Goal: Information Seeking & Learning: Learn about a topic

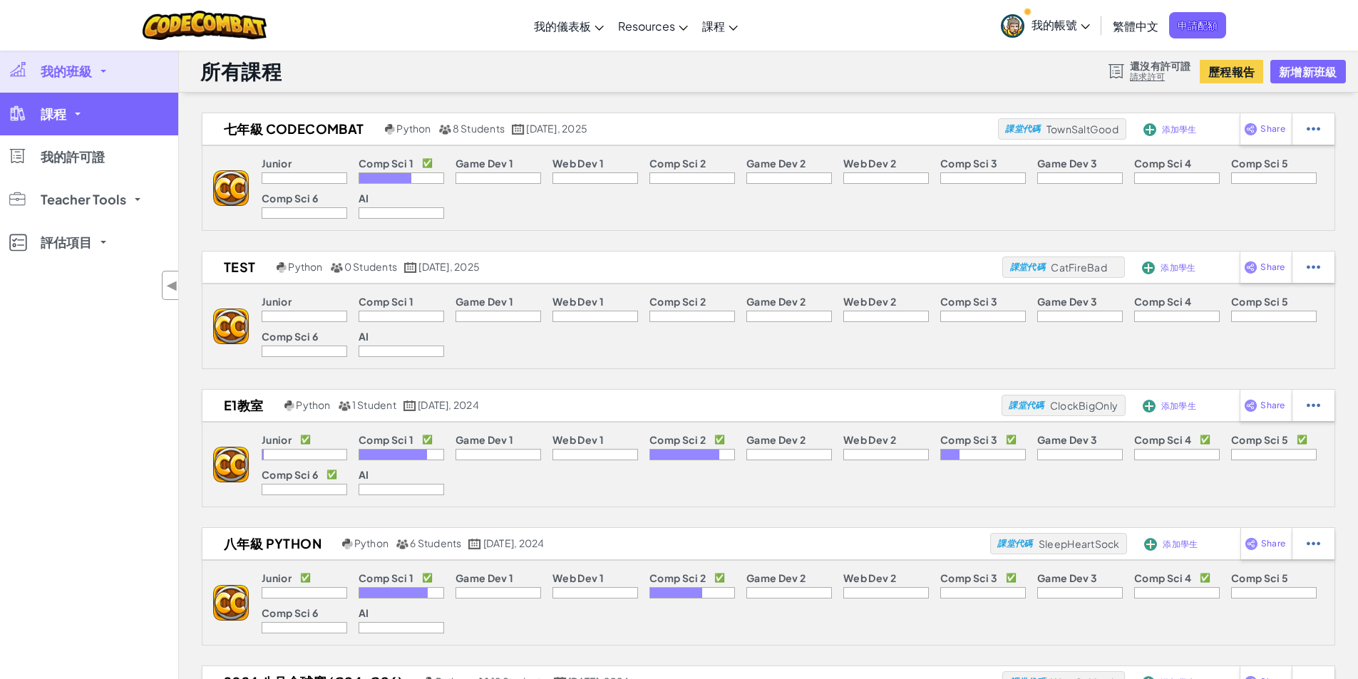
click at [92, 114] on link "課程" at bounding box center [89, 114] width 178 height 43
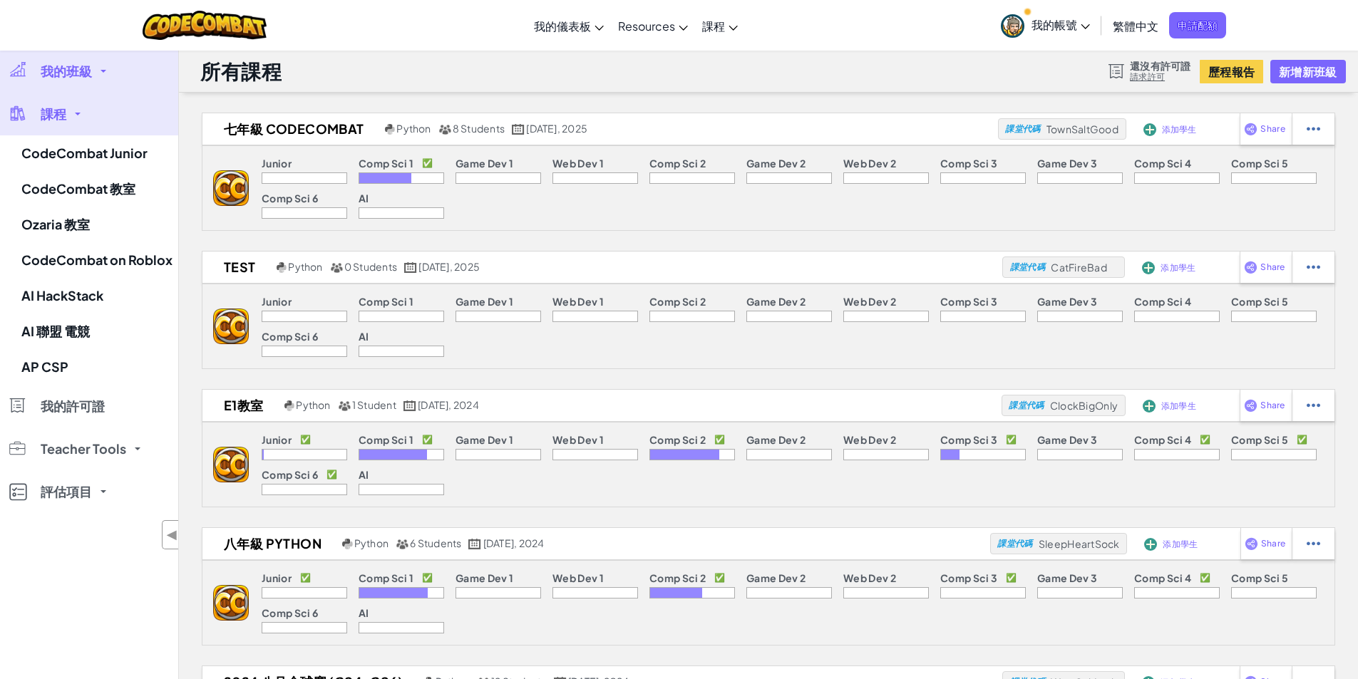
click at [115, 73] on link "我的班級" at bounding box center [89, 71] width 178 height 43
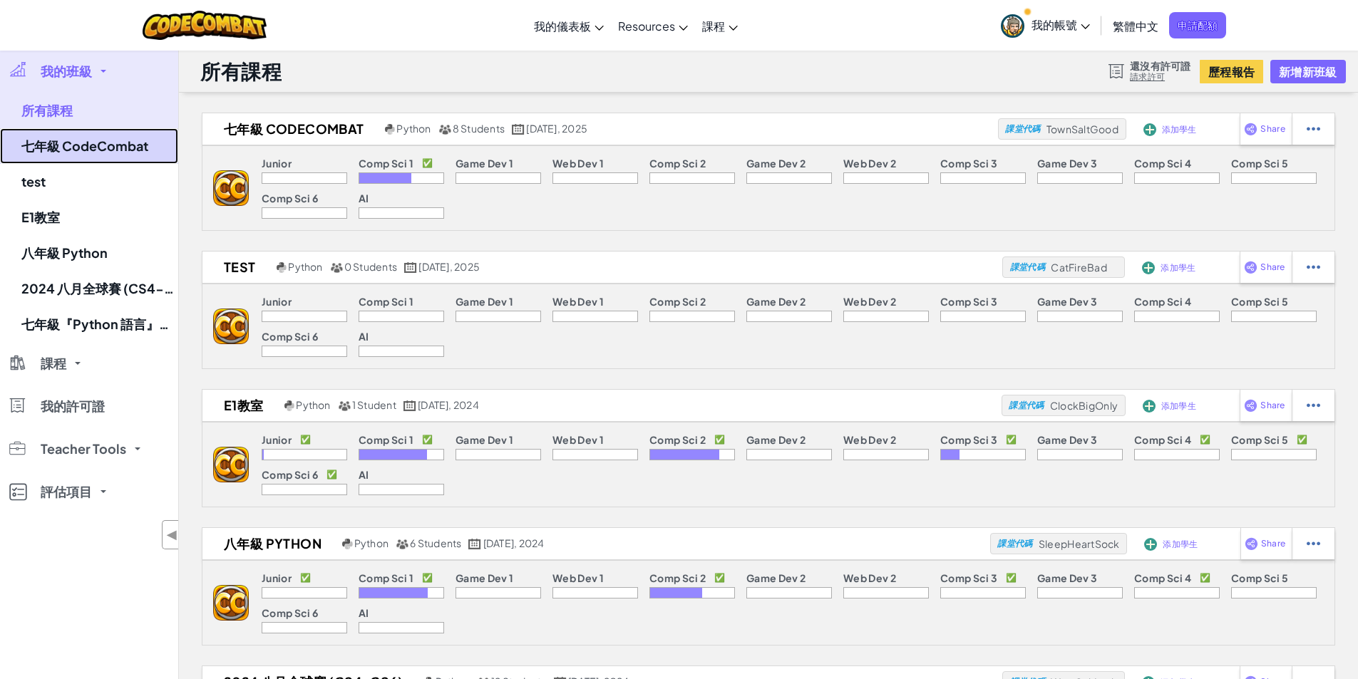
click at [97, 152] on link "七年級 CodeCombat" at bounding box center [89, 146] width 178 height 36
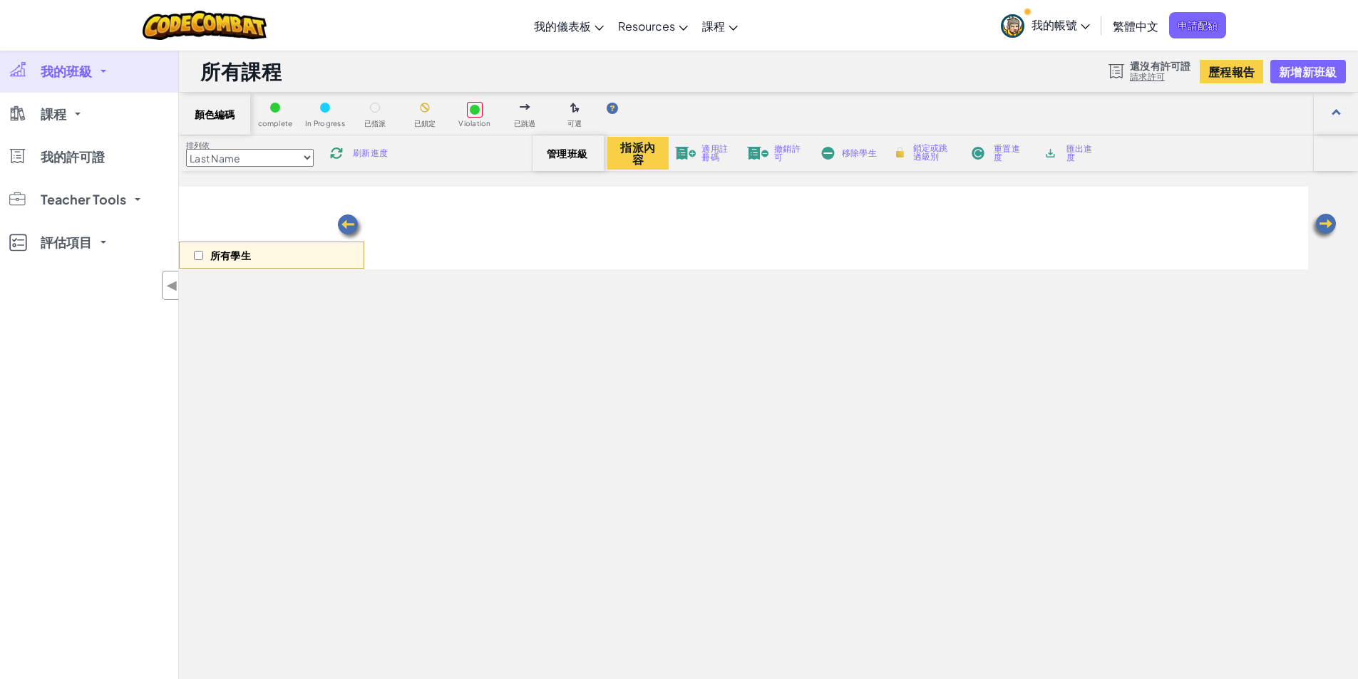
select select "560f1a9f22961295f9427742"
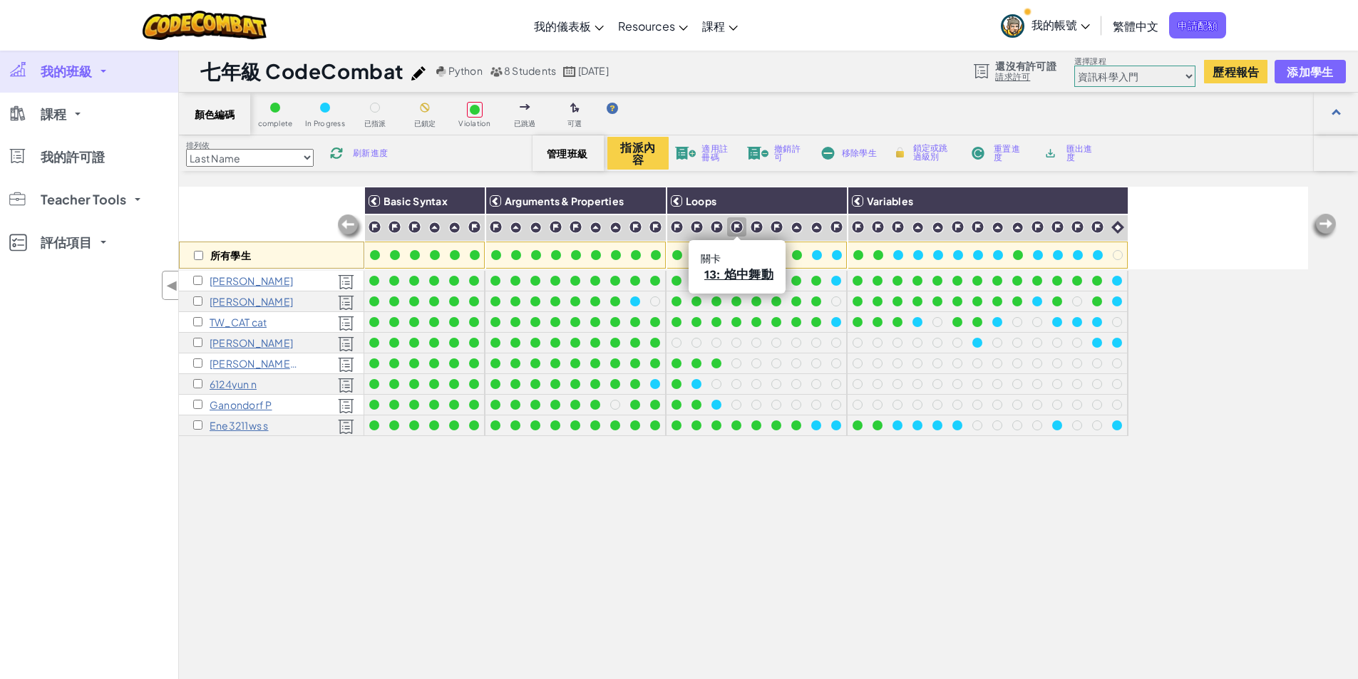
click at [735, 229] on img at bounding box center [737, 227] width 14 height 14
click at [200, 257] on input "checkbox" at bounding box center [198, 255] width 9 height 9
checkbox input "true"
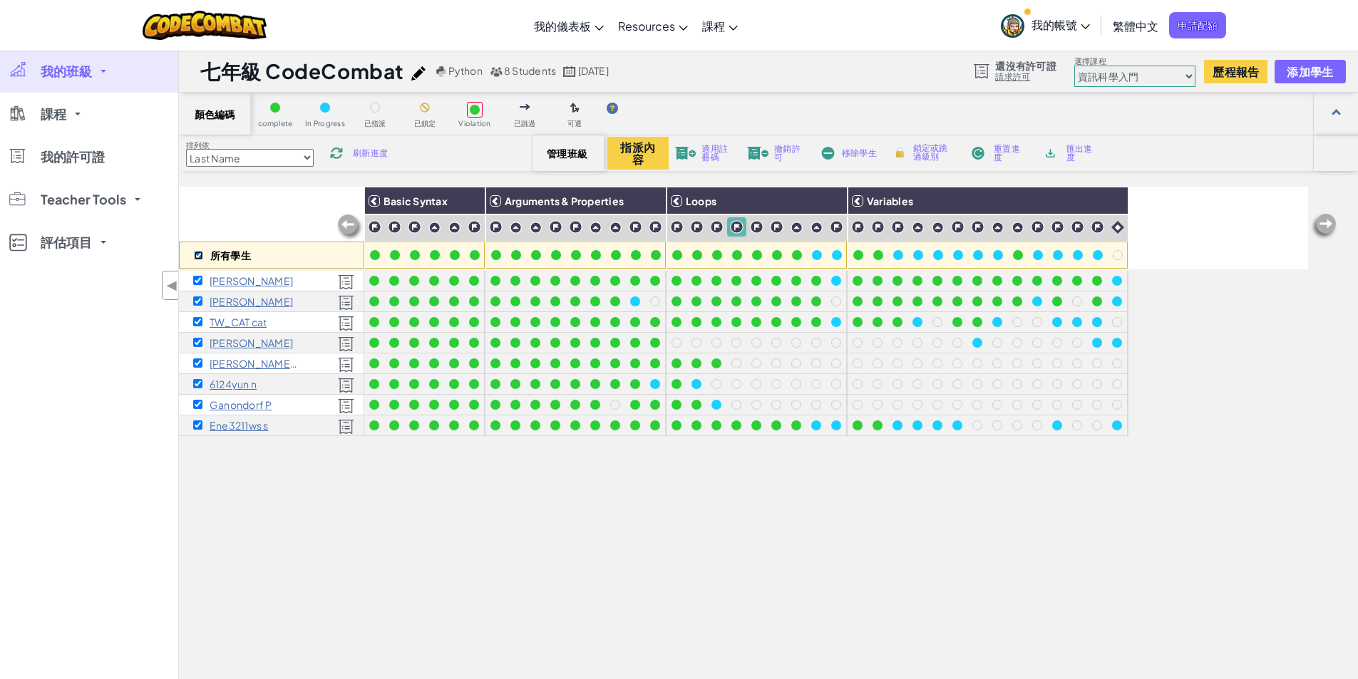
checkbox input "true"
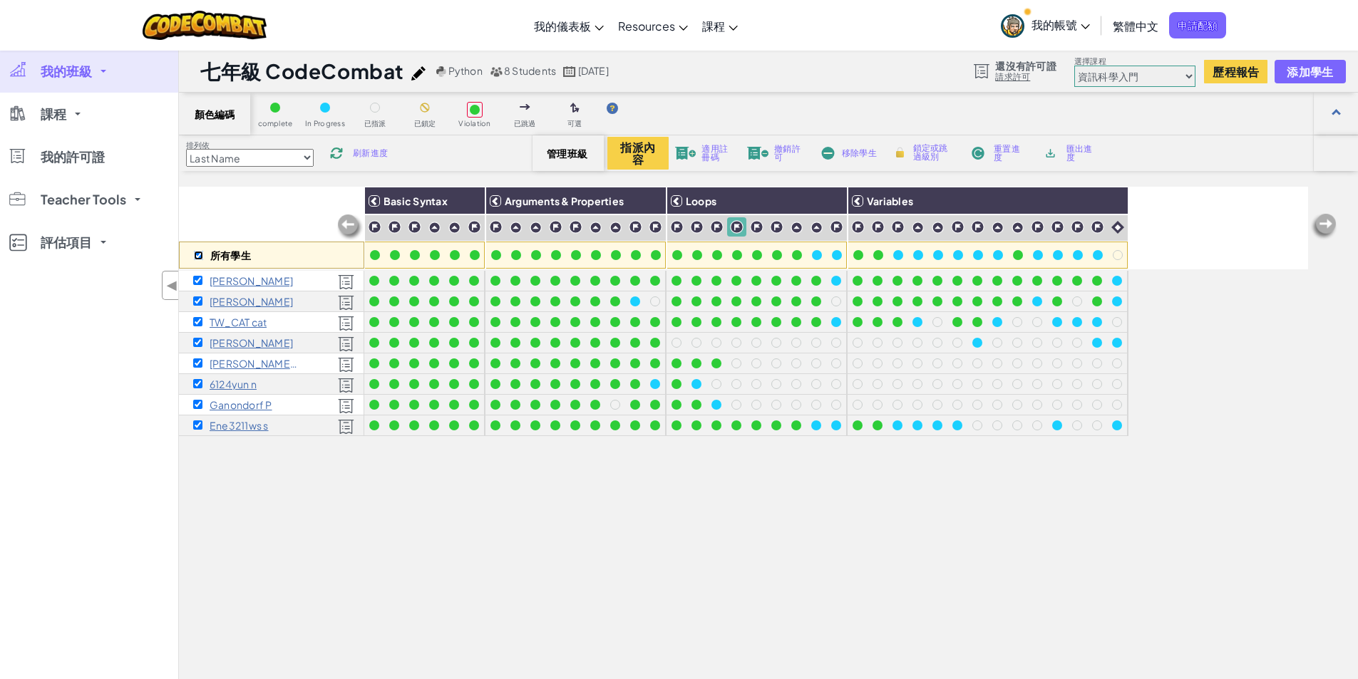
checkbox input "true"
click at [917, 153] on span "鎖定或跳過級別" at bounding box center [934, 152] width 42 height 17
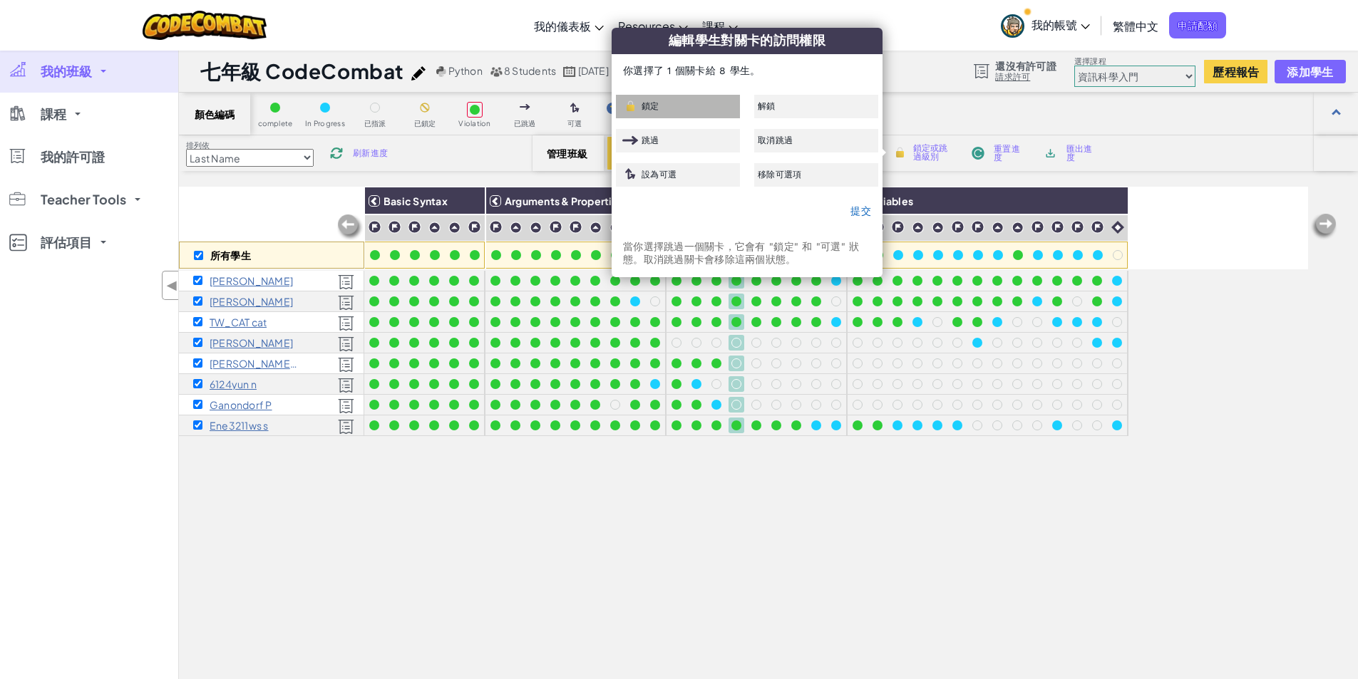
click at [671, 110] on div "鎖定" at bounding box center [678, 107] width 124 height 24
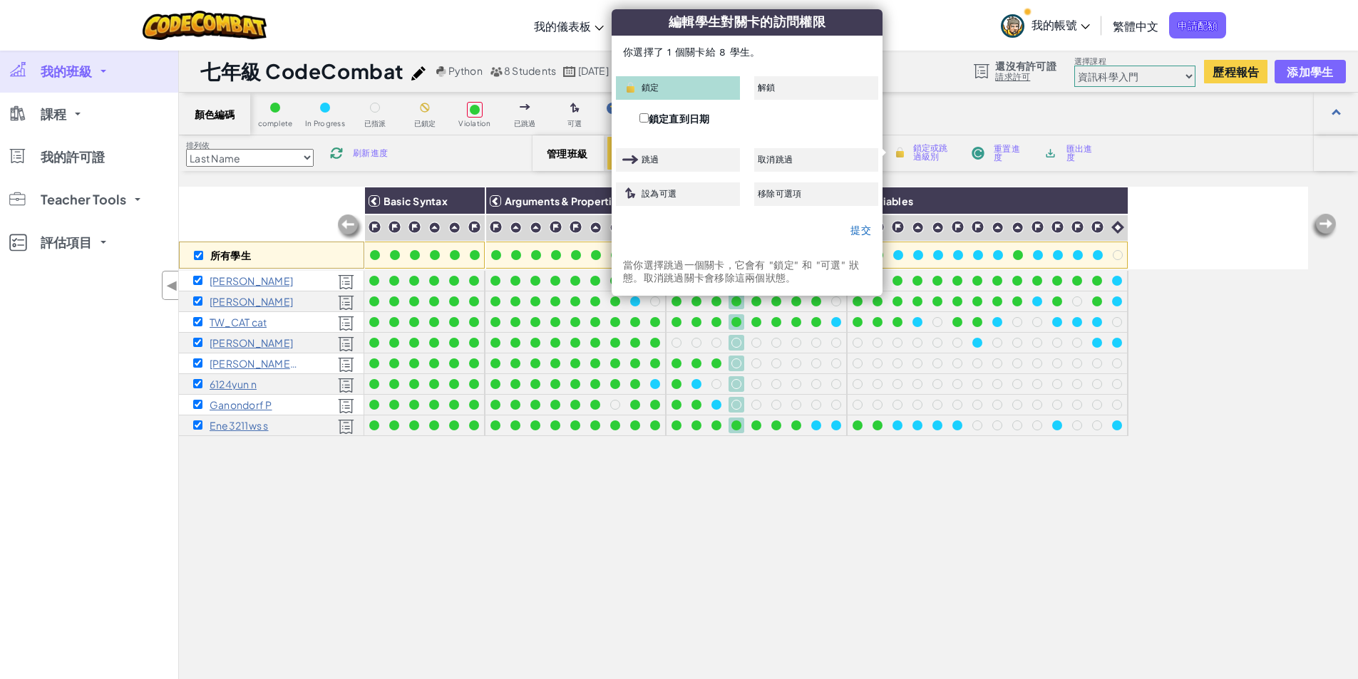
click at [649, 120] on label "鎖定直到日期" at bounding box center [675, 119] width 71 height 16
click at [649, 120] on input "鎖定直到日期" at bounding box center [644, 117] width 9 height 9
checkbox input "true"
click at [784, 119] on input "[DATE]" at bounding box center [788, 120] width 134 height 19
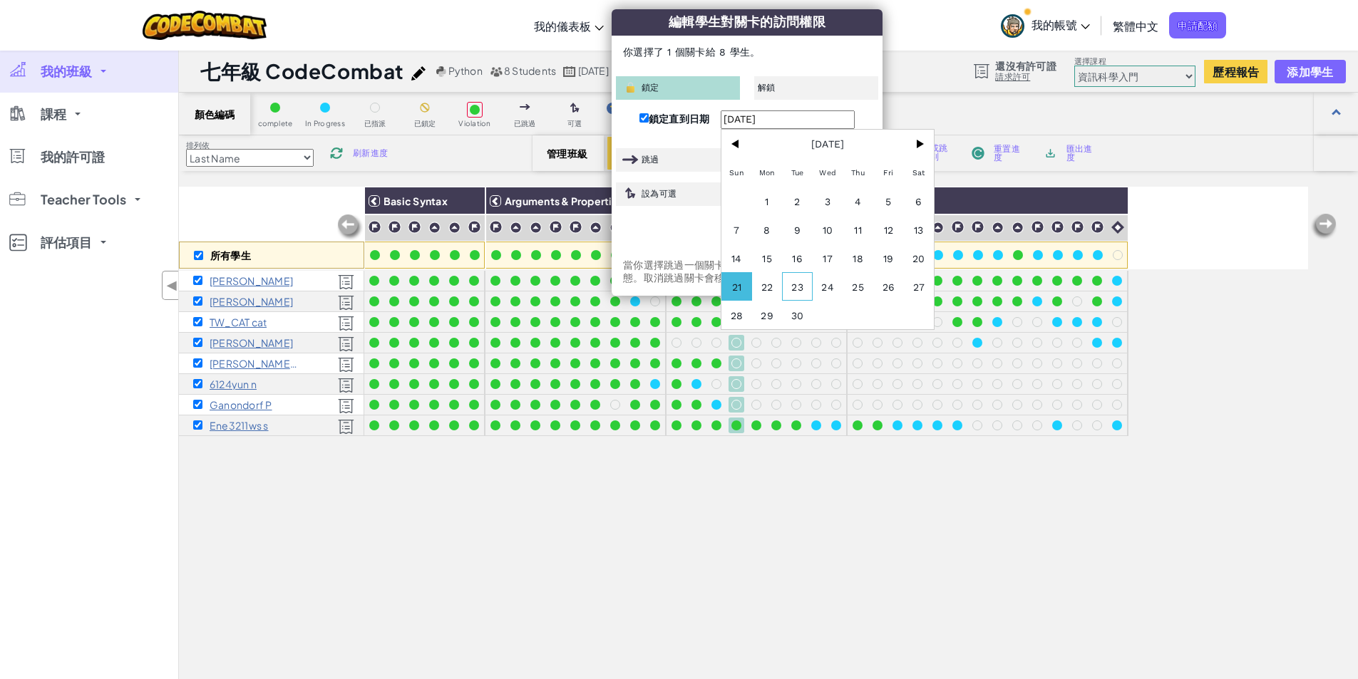
click at [812, 286] on span "23" at bounding box center [797, 286] width 31 height 29
type input "[DATE]"
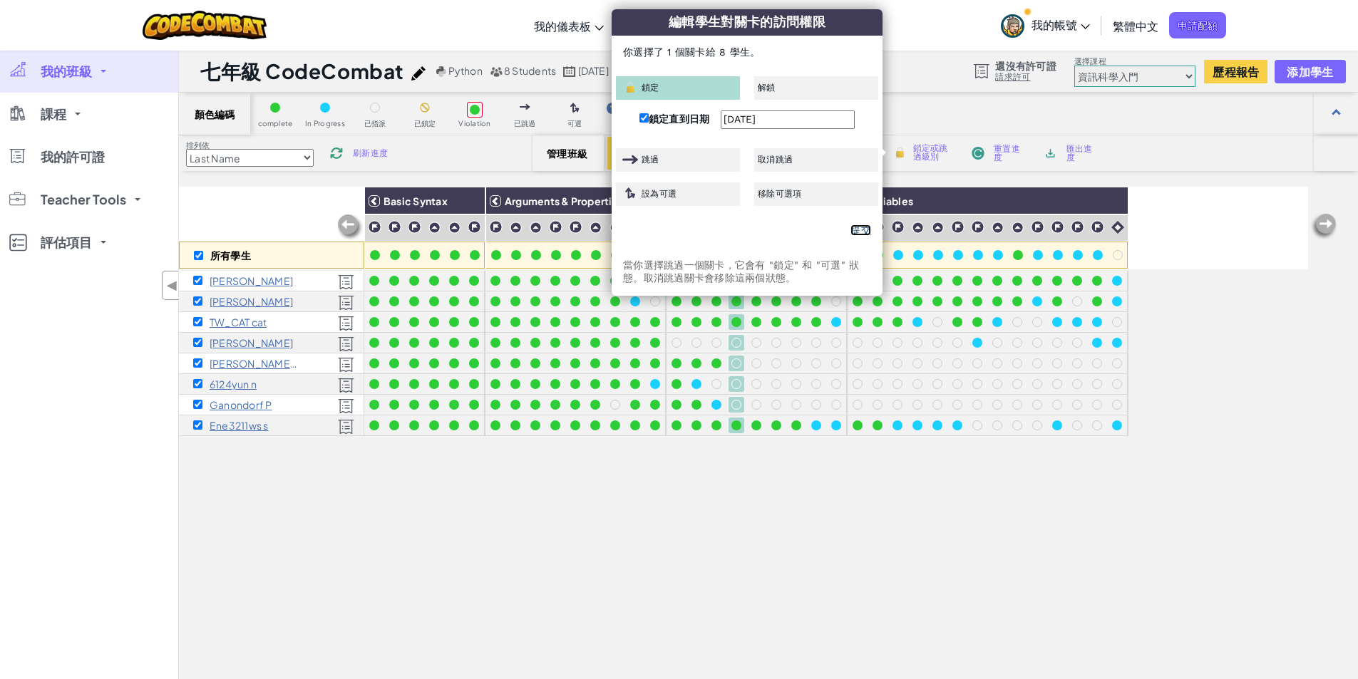
click at [861, 232] on link "提交" at bounding box center [861, 230] width 21 height 11
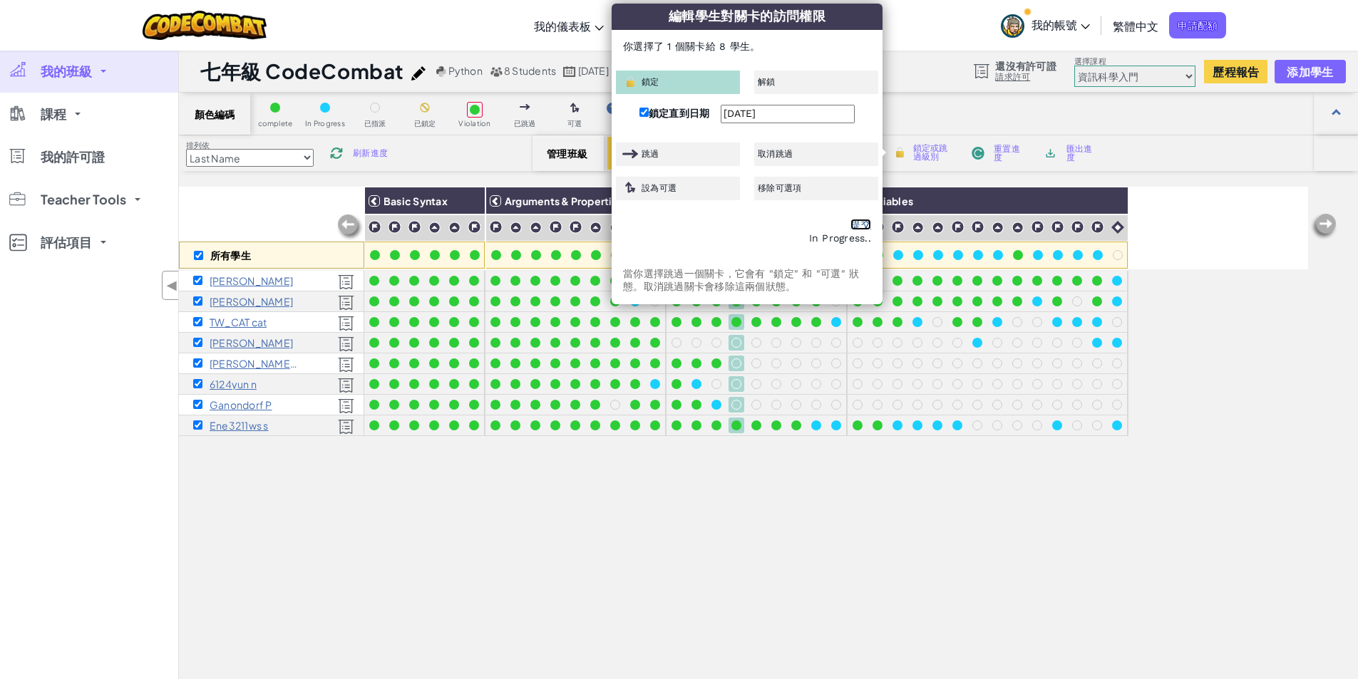
click at [859, 225] on link "提交" at bounding box center [861, 224] width 21 height 11
click at [1241, 386] on div "所有學生 Basic Syntax Arguments & Properties Loops Variables 柏辰 [PERSON_NAME] TW_CA…" at bounding box center [743, 491] width 1129 height 608
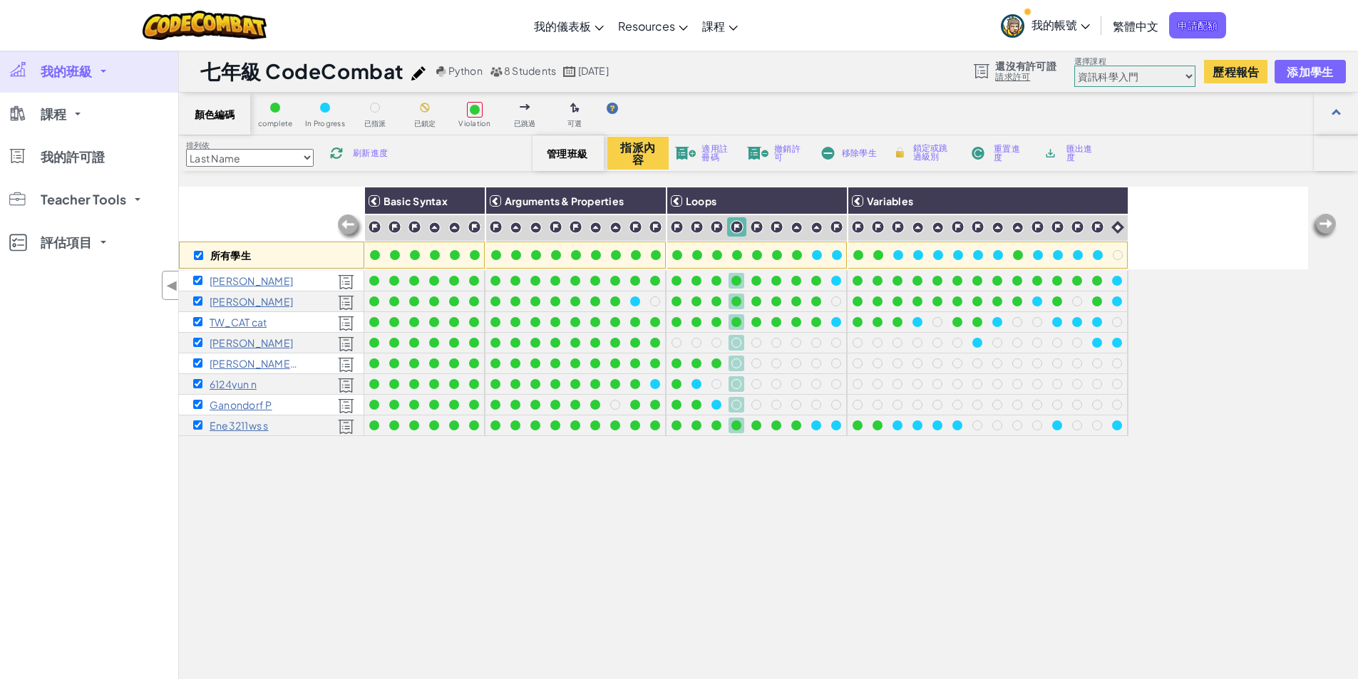
click at [930, 155] on span "鎖定或跳過級別" at bounding box center [934, 152] width 42 height 17
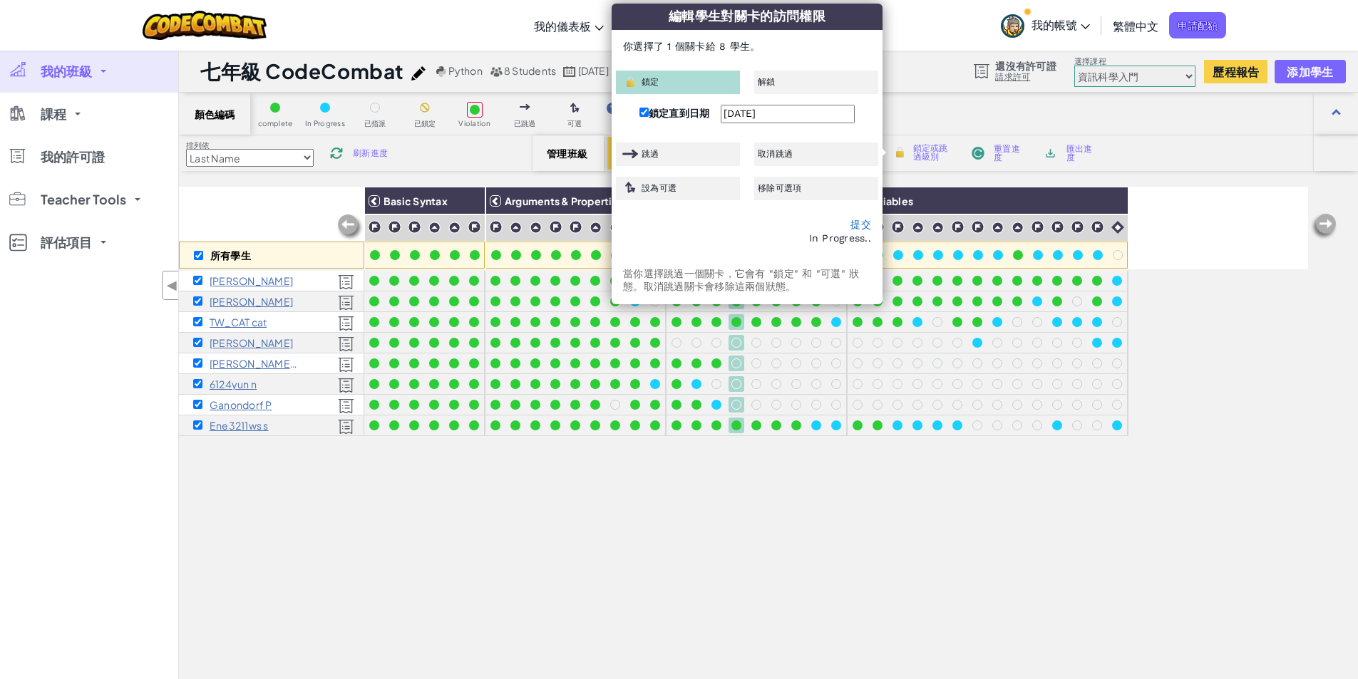
click at [806, 113] on input "[DATE]" at bounding box center [788, 114] width 134 height 19
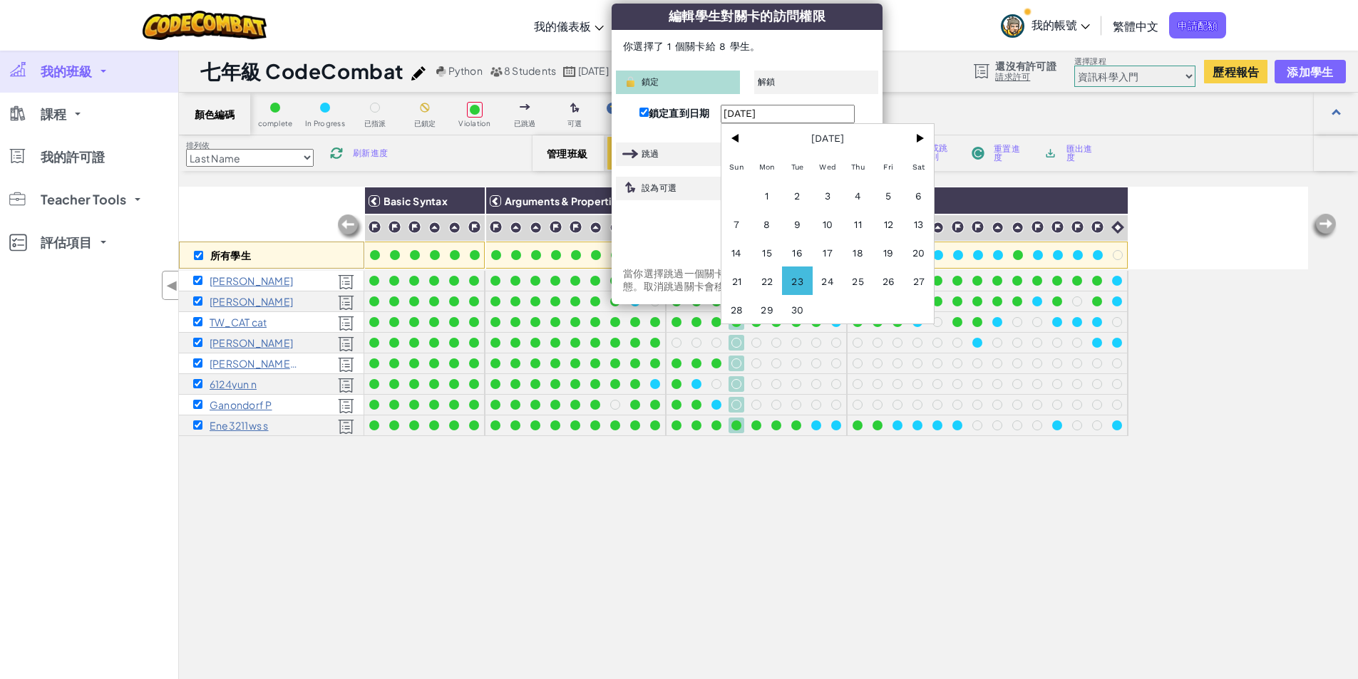
click at [804, 283] on span "23" at bounding box center [797, 281] width 31 height 29
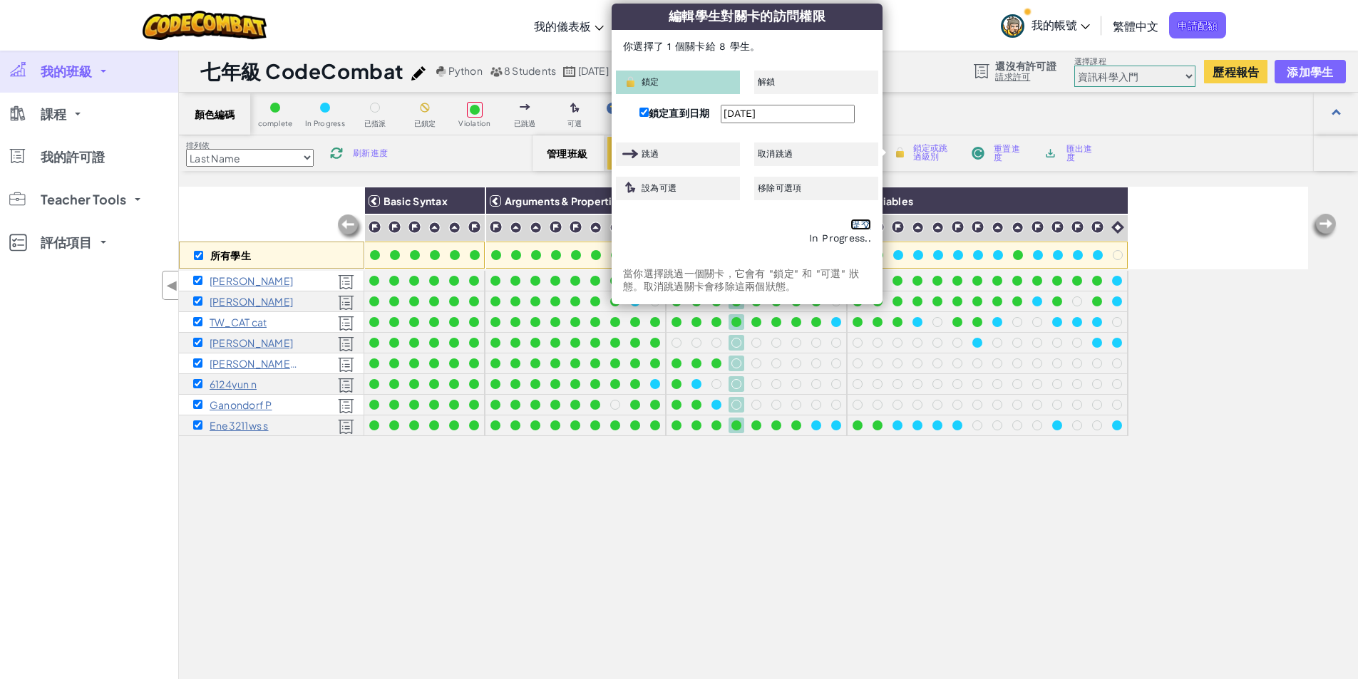
click at [860, 224] on link "提交" at bounding box center [861, 224] width 21 height 11
click at [859, 226] on link "提交" at bounding box center [861, 224] width 21 height 11
click at [1237, 344] on div "所有學生 Basic Syntax Arguments & Properties Loops Variables 柏辰 [PERSON_NAME] TW_CA…" at bounding box center [743, 491] width 1129 height 608
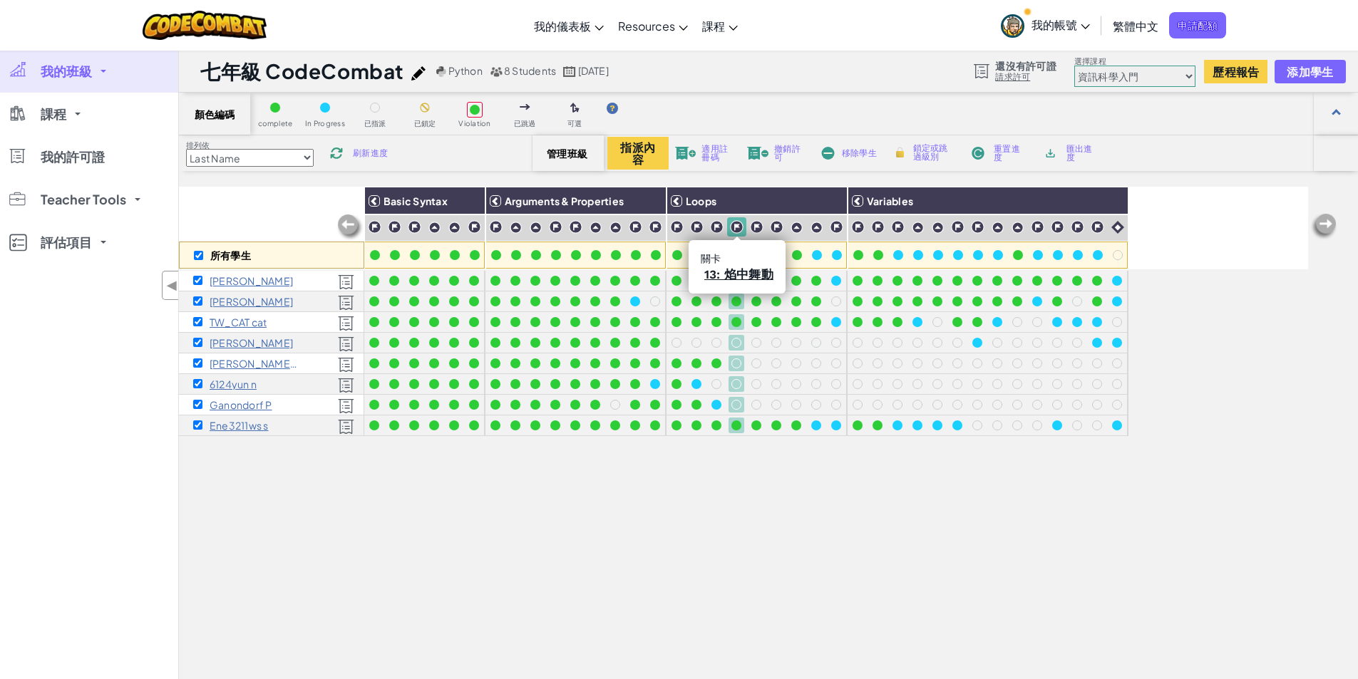
click at [739, 226] on img at bounding box center [737, 227] width 14 height 14
click at [717, 227] on img at bounding box center [717, 227] width 14 height 14
click at [923, 153] on span "鎖定或跳過級別" at bounding box center [934, 152] width 42 height 17
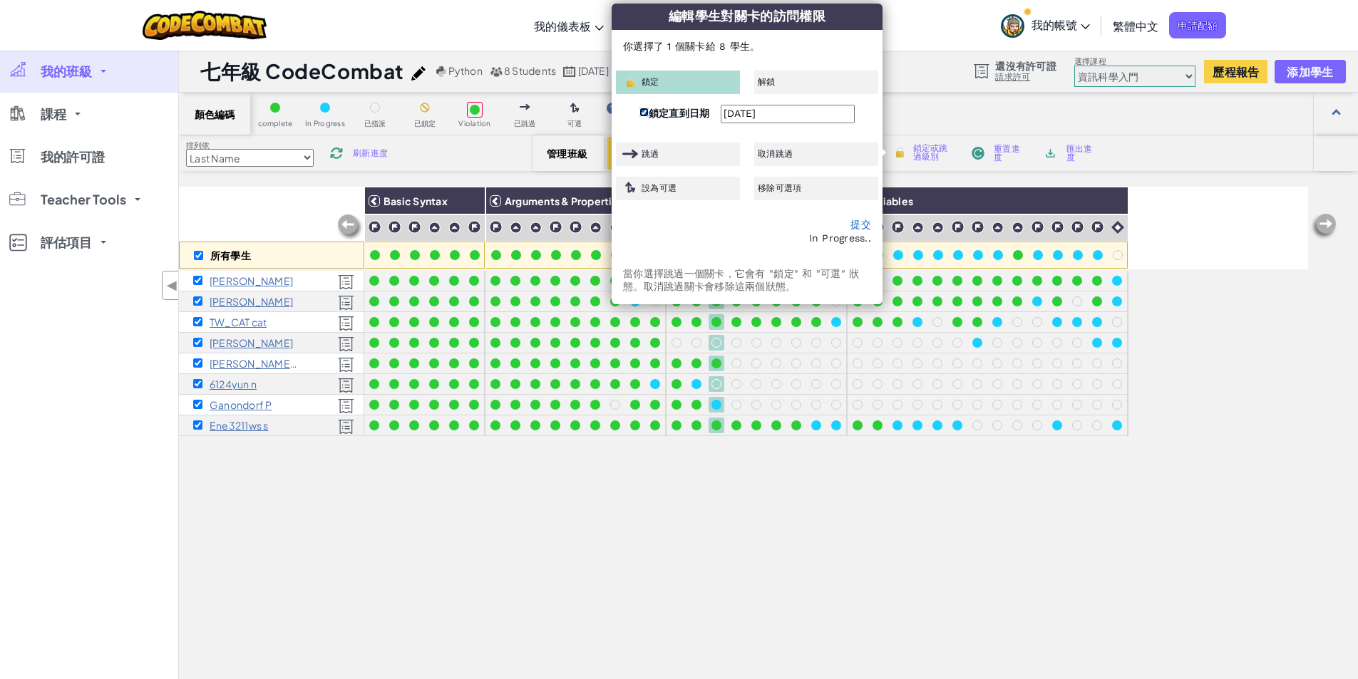
click at [642, 111] on input "鎖定直到日期" at bounding box center [644, 112] width 9 height 9
click at [644, 113] on input "鎖定直到日期" at bounding box center [644, 112] width 9 height 9
checkbox input "true"
click at [802, 115] on input "[DATE]" at bounding box center [788, 114] width 134 height 19
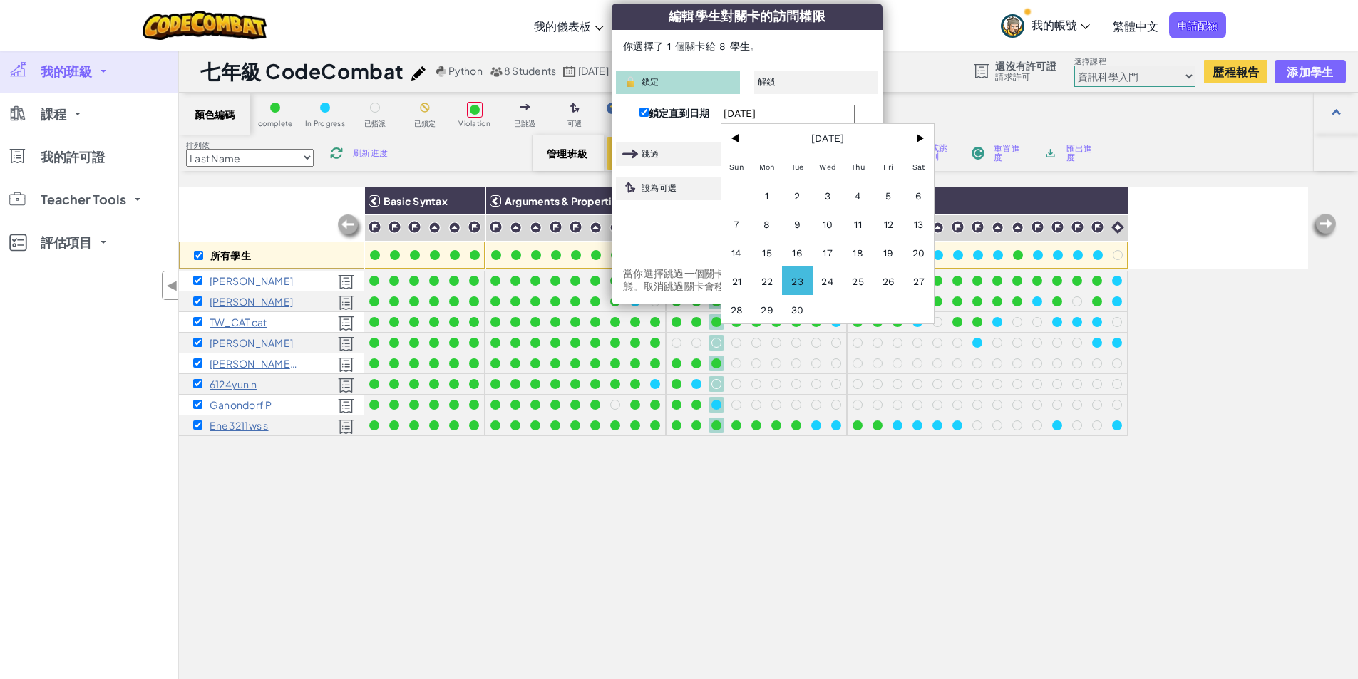
click at [813, 279] on span "23" at bounding box center [797, 281] width 31 height 29
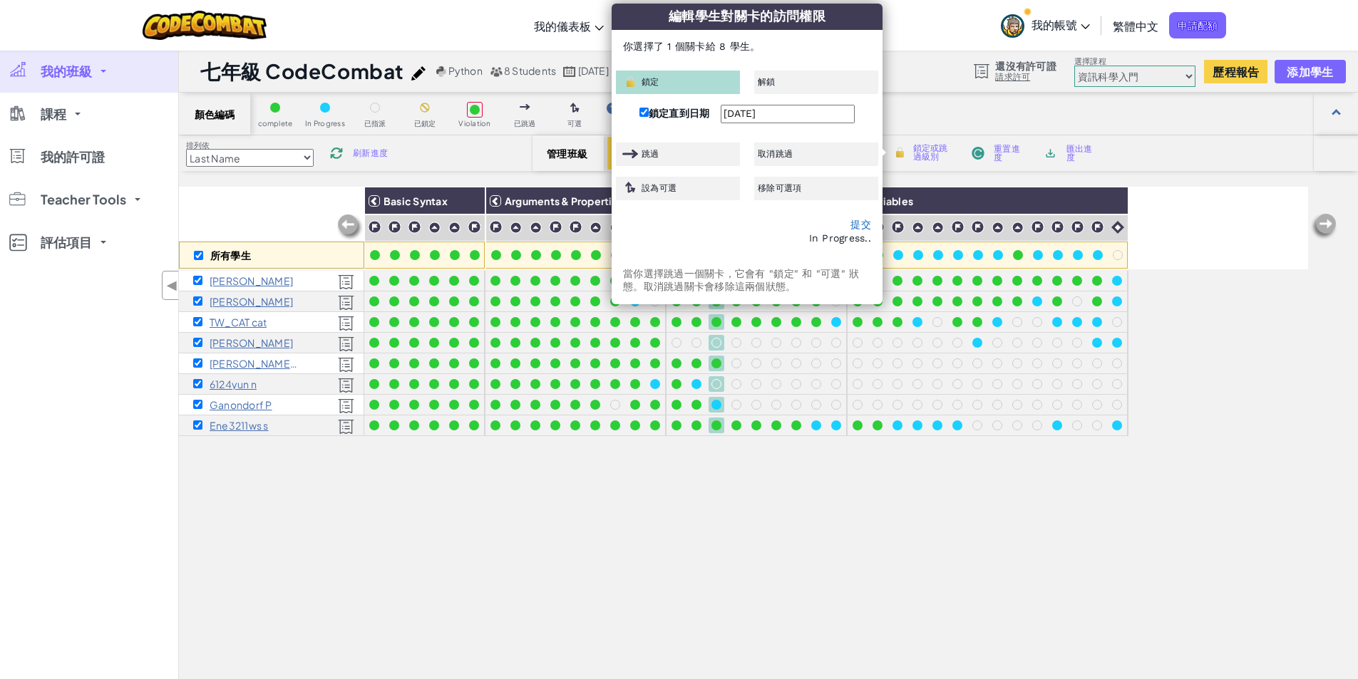
click at [752, 232] on div "In Progress.." at bounding box center [747, 239] width 248 height 14
click at [864, 225] on link "提交" at bounding box center [861, 224] width 21 height 11
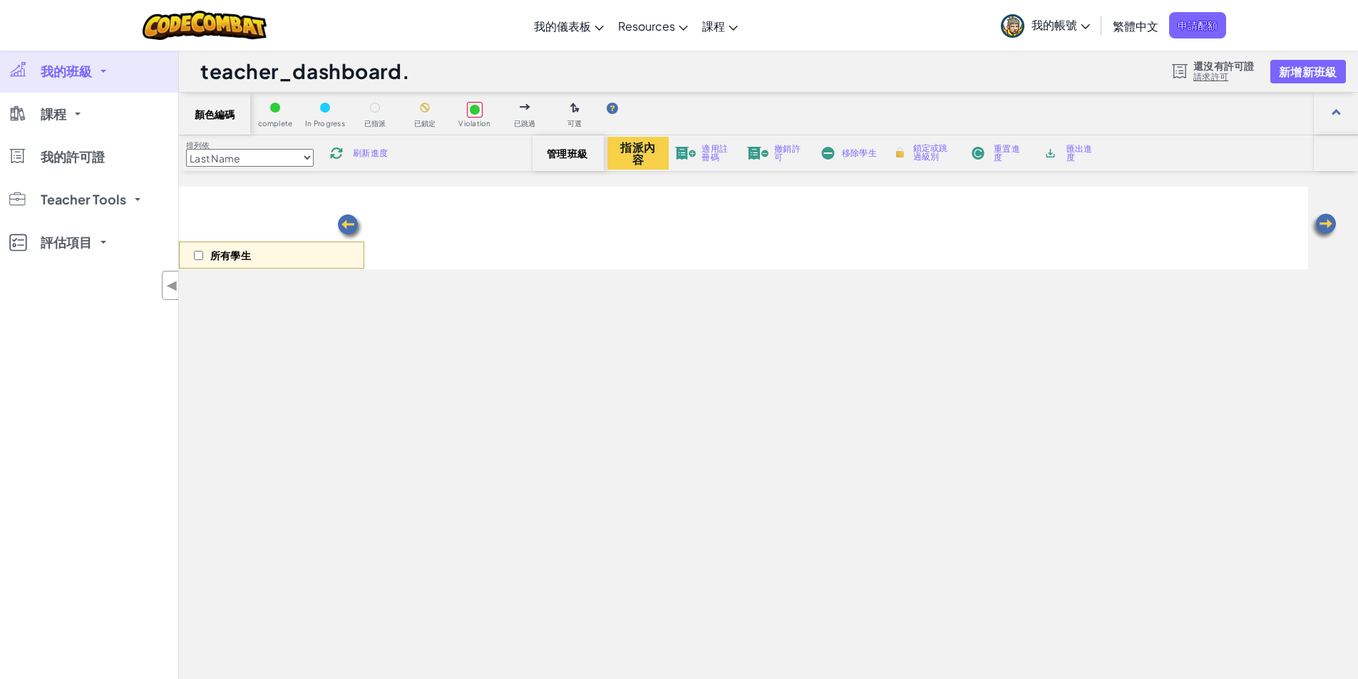
click at [81, 70] on span "我的班級" at bounding box center [66, 71] width 51 height 13
click at [96, 71] on link "我的班級" at bounding box center [89, 71] width 178 height 43
click at [100, 71] on link "我的班級" at bounding box center [89, 71] width 178 height 43
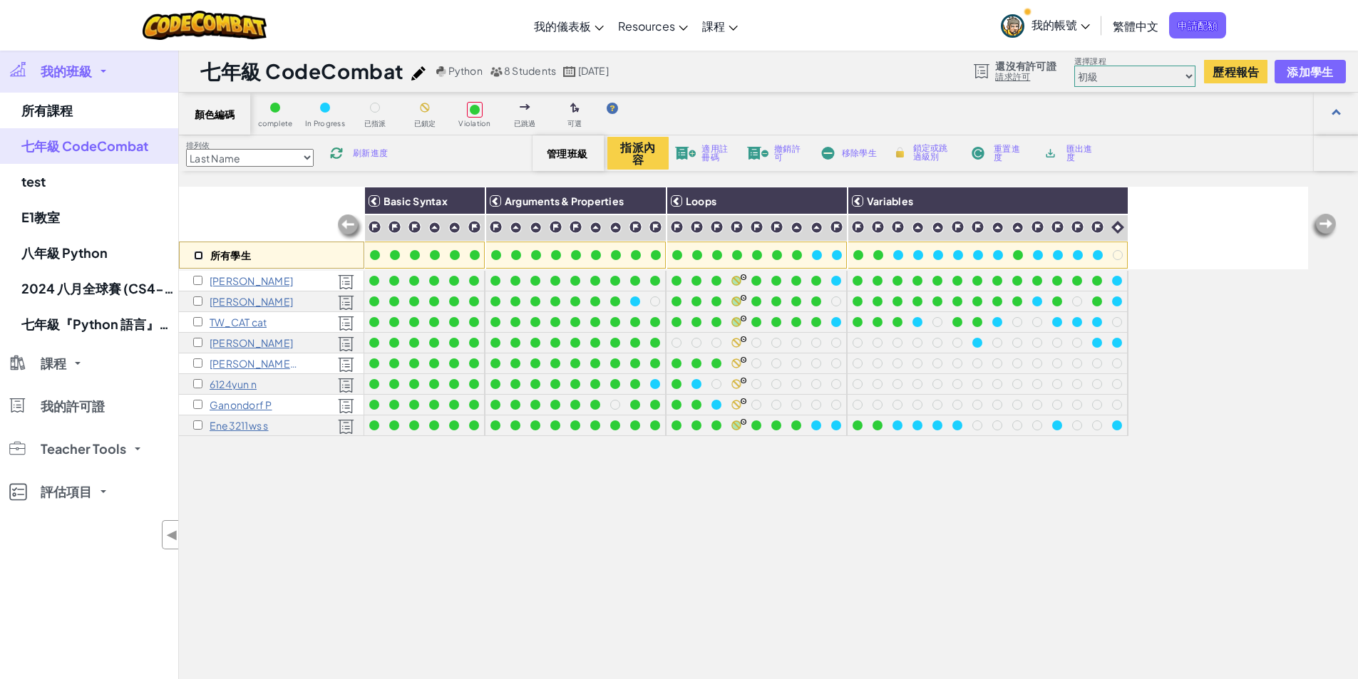
click at [200, 255] on input "checkbox" at bounding box center [198, 255] width 9 height 9
checkbox input "true"
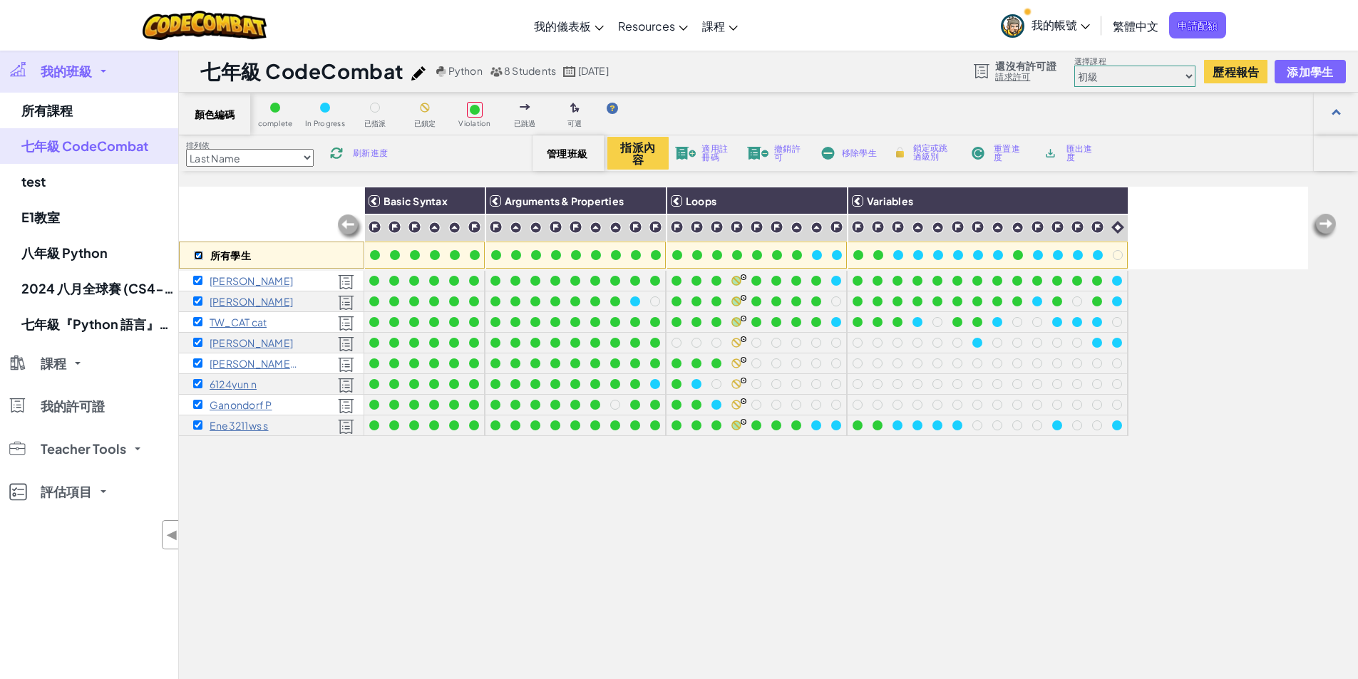
checkbox input "true"
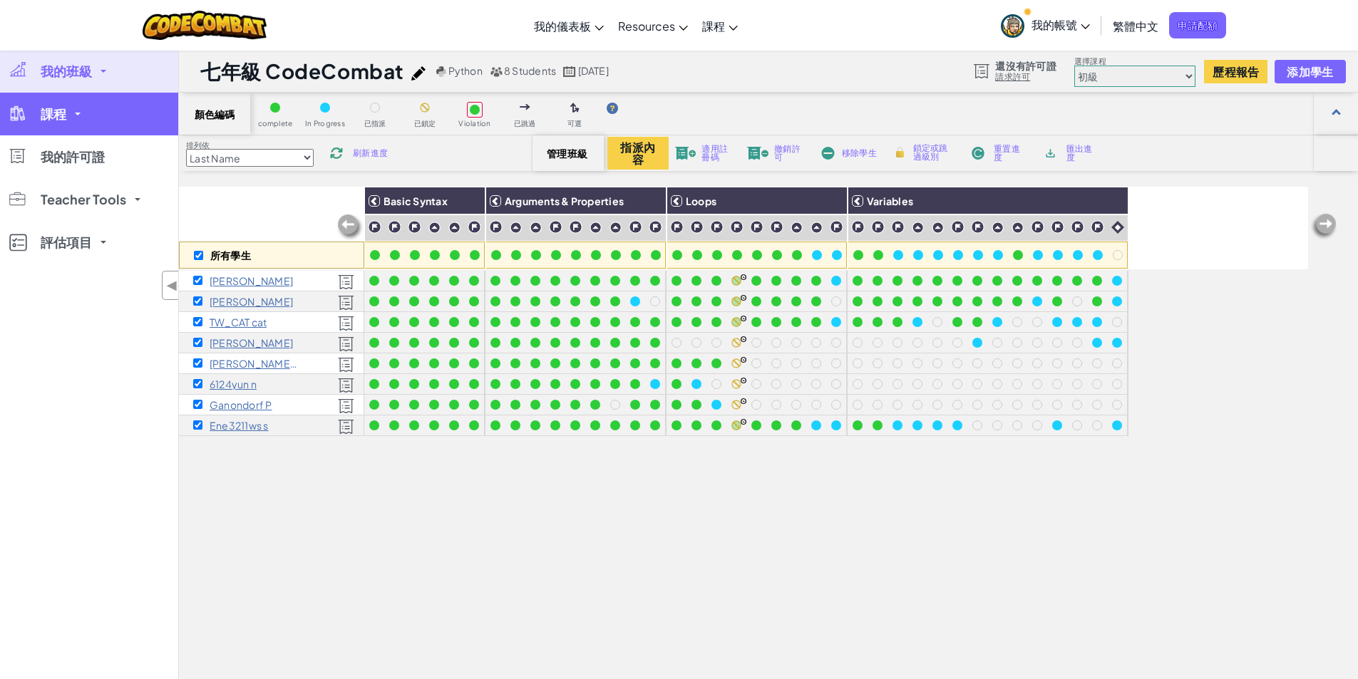
click at [86, 118] on link "課程" at bounding box center [89, 114] width 178 height 43
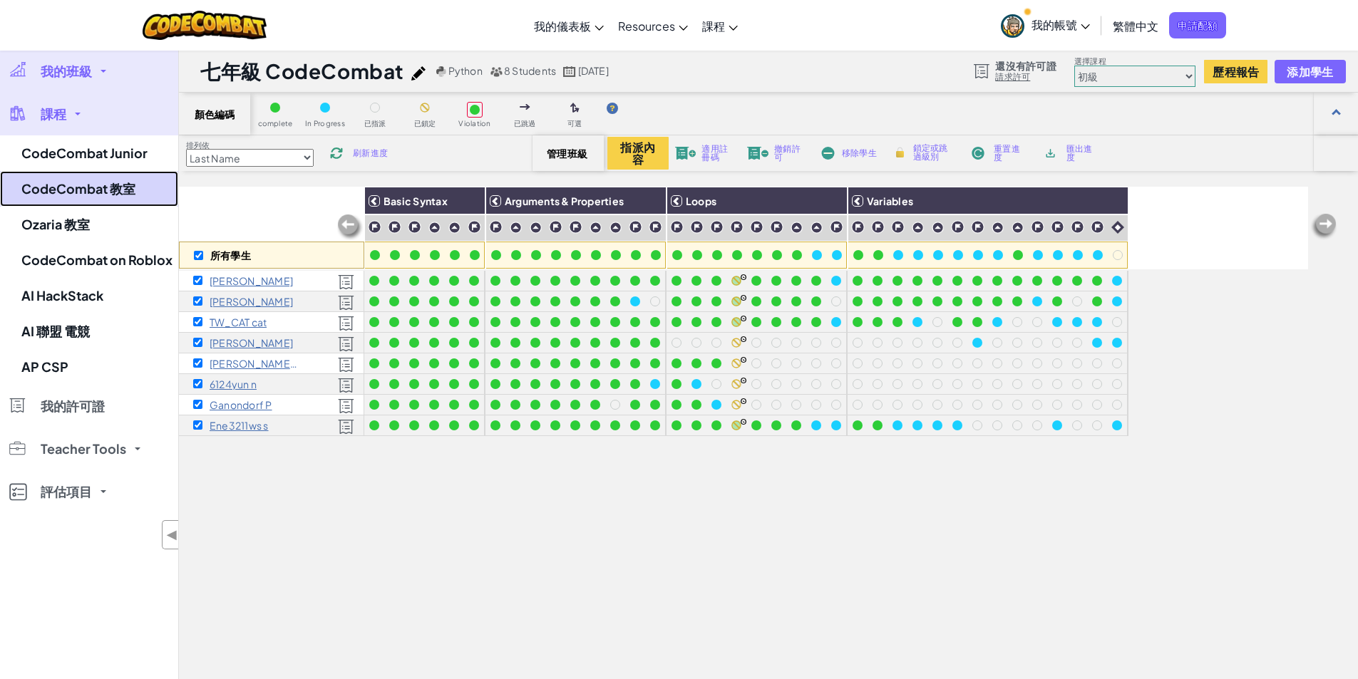
click at [130, 191] on link "CodeCombat 教室" at bounding box center [89, 189] width 178 height 36
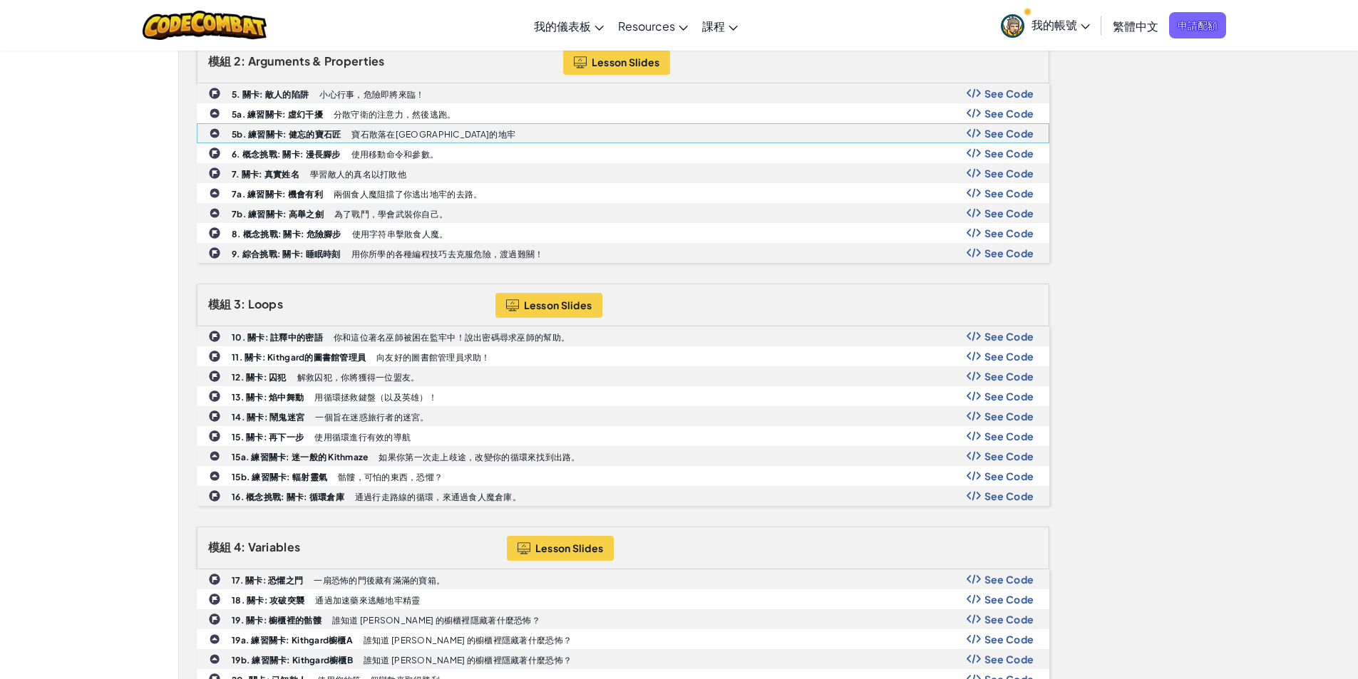
scroll to position [713, 0]
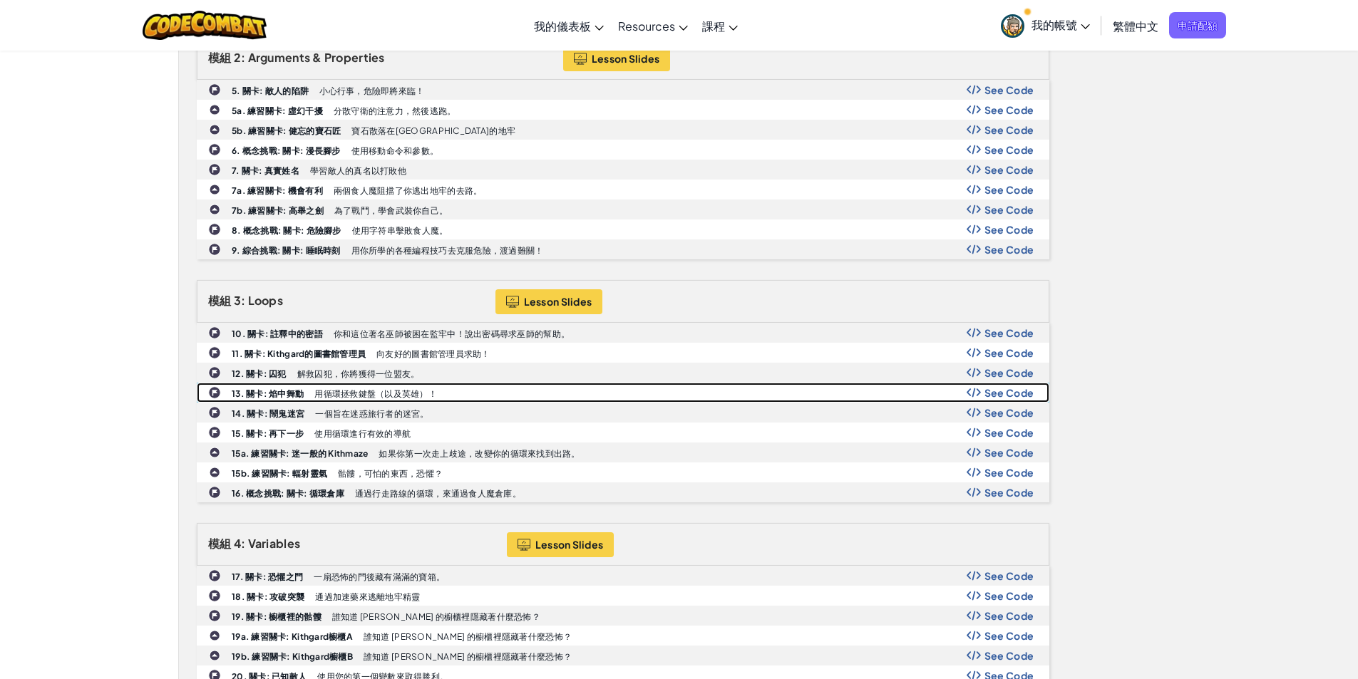
click at [294, 395] on b "13. 關卡: 焰中舞動" at bounding box center [268, 394] width 72 height 11
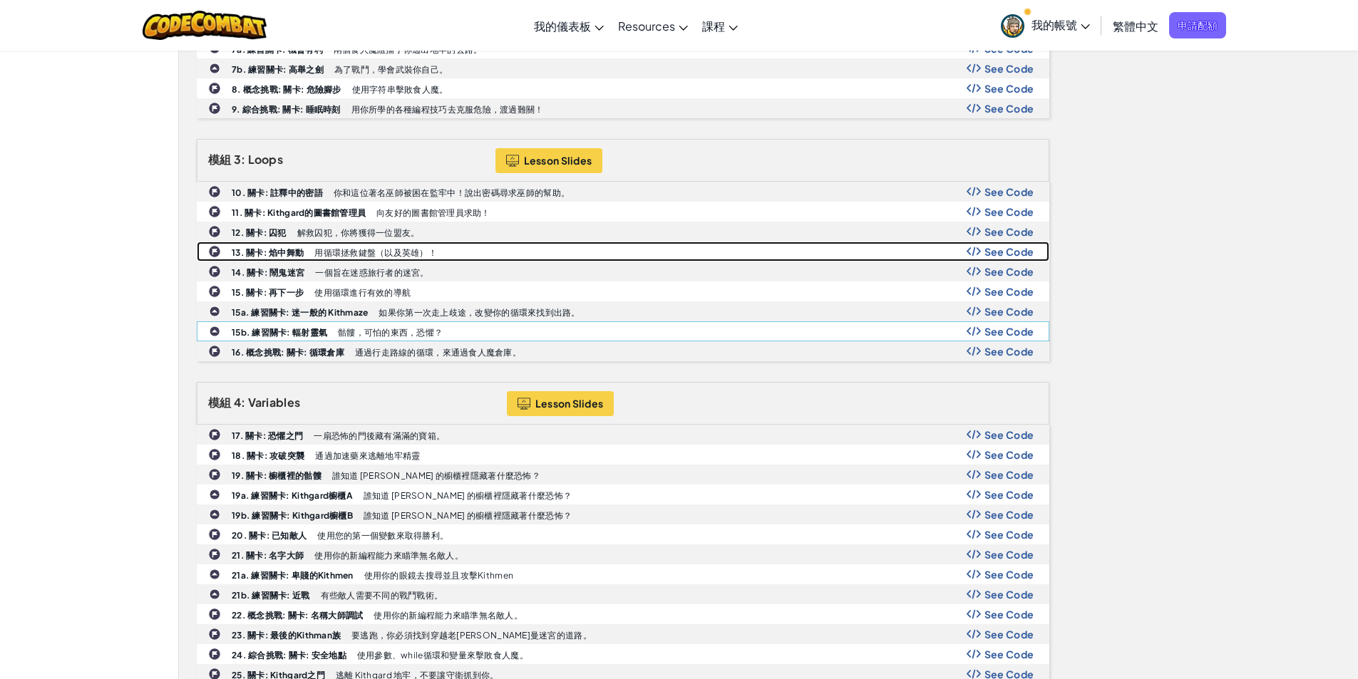
scroll to position [880, 0]
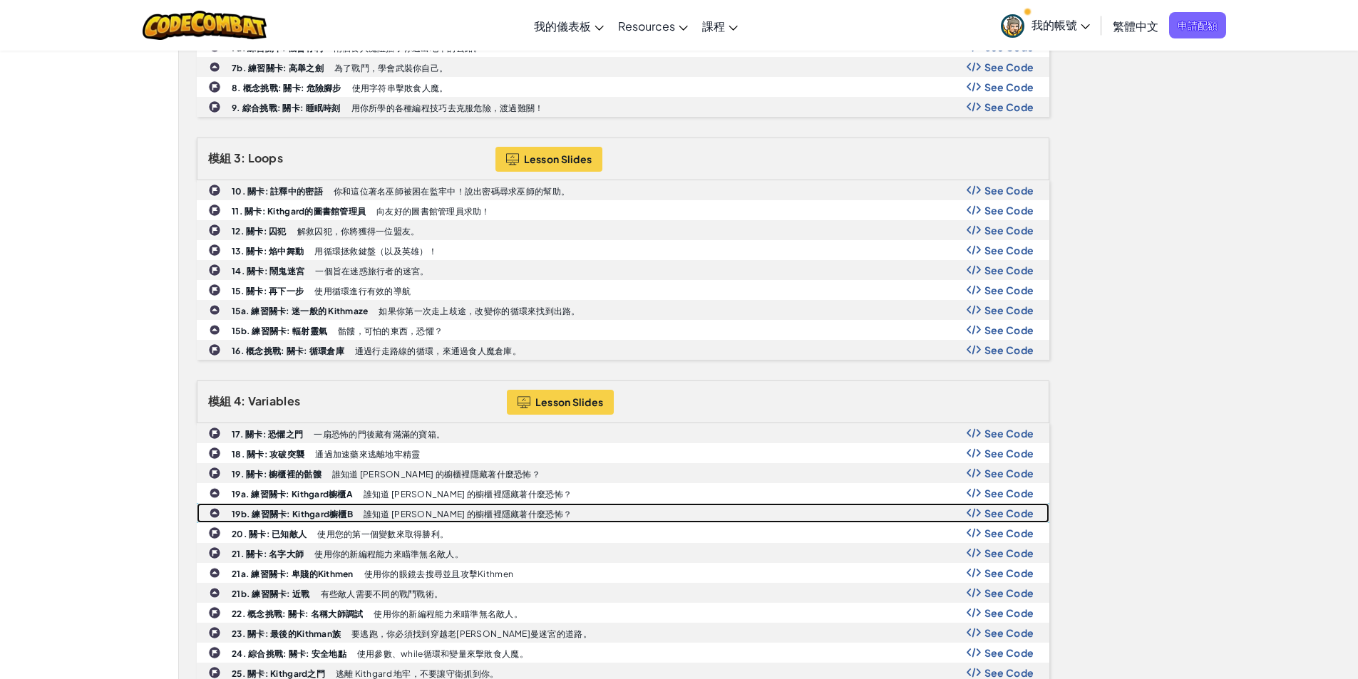
click at [346, 512] on b "19b. 練習關卡: Kithgard櫥櫃B" at bounding box center [292, 514] width 121 height 11
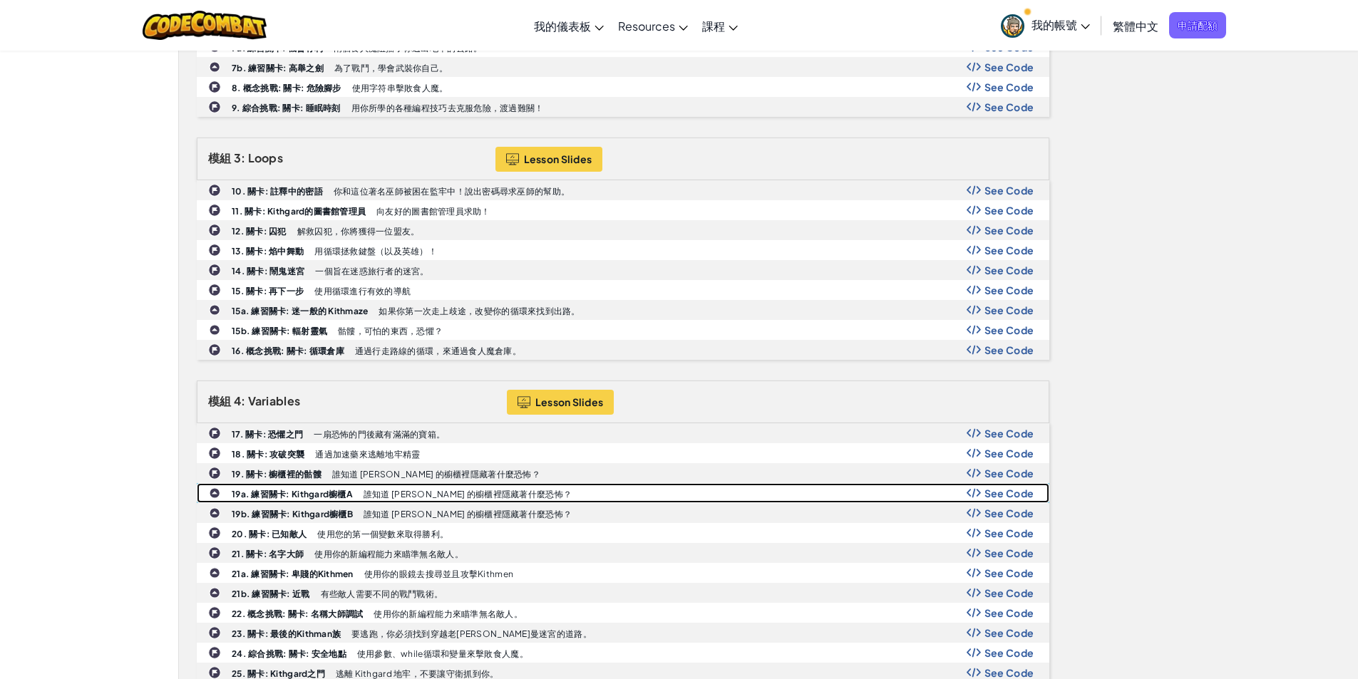
click at [338, 494] on b "19a. 練習關卡: Kithgard櫥櫃A" at bounding box center [292, 494] width 121 height 11
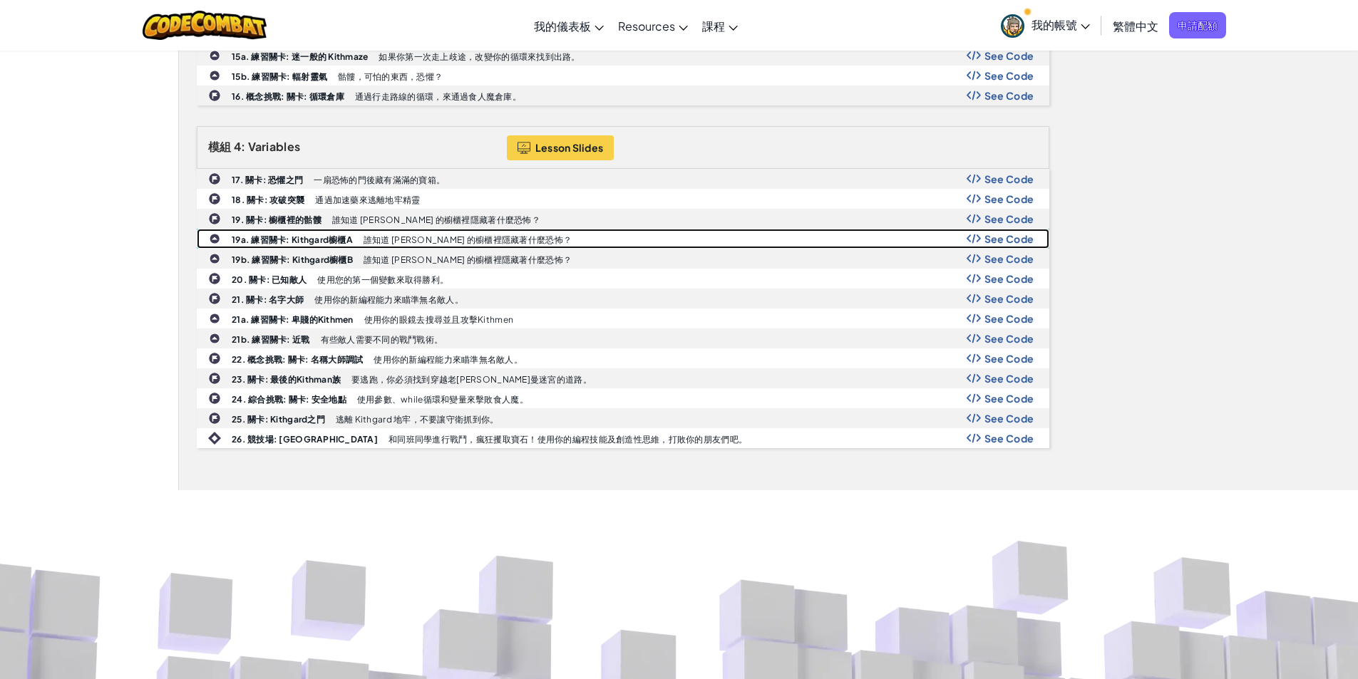
scroll to position [1165, 0]
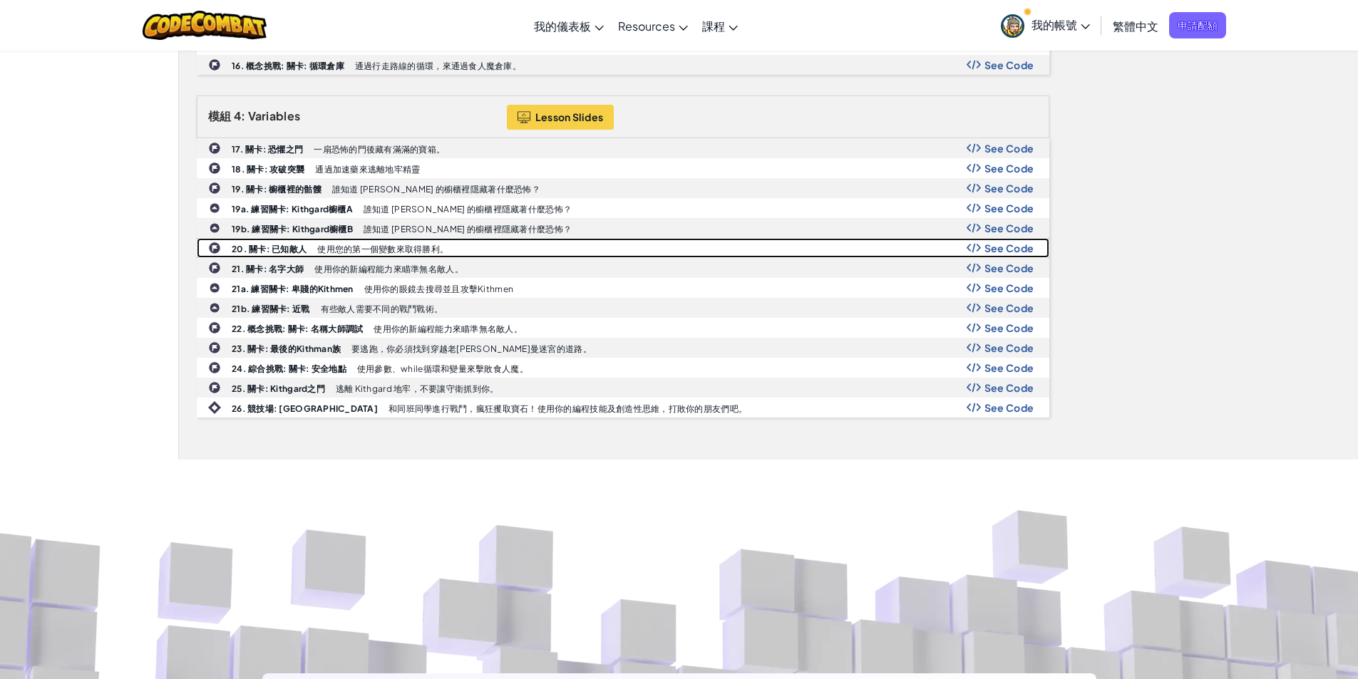
click at [284, 246] on b "20. 關卡: 已知敵人" at bounding box center [269, 249] width 75 height 11
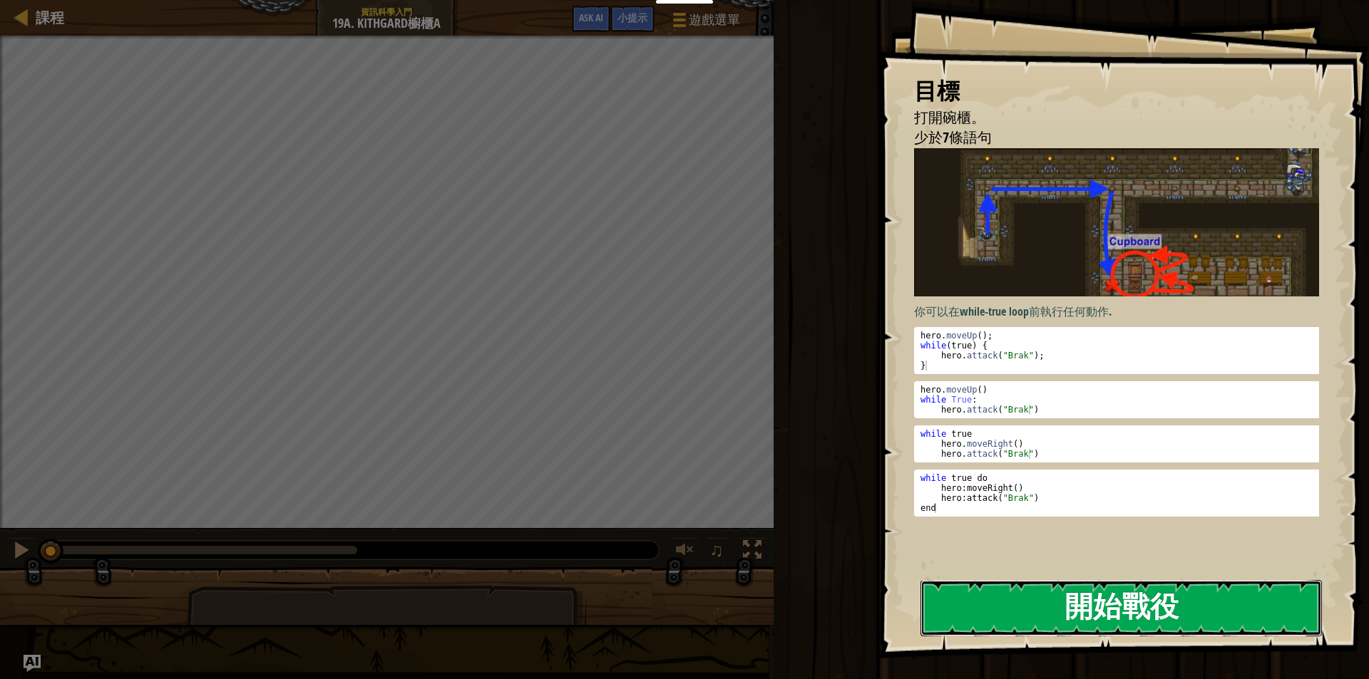
click at [1186, 602] on button "開始戰役" at bounding box center [1120, 608] width 401 height 56
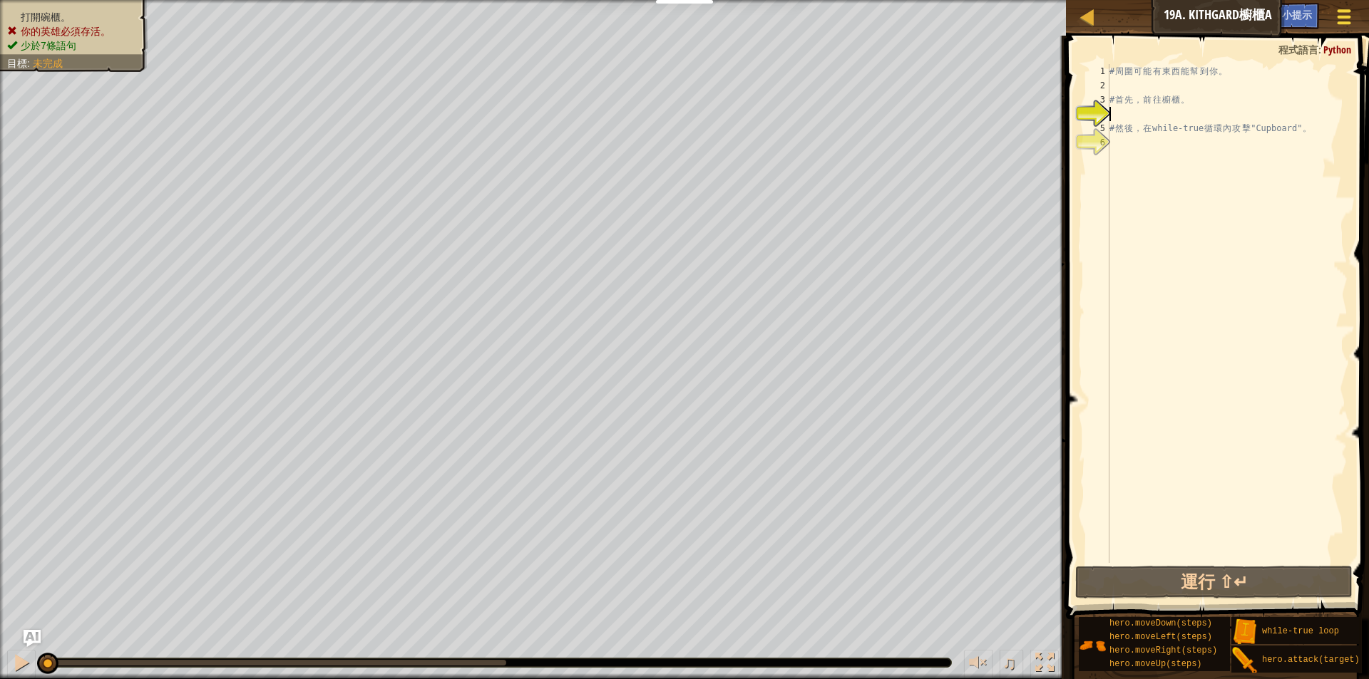
click at [1346, 11] on span at bounding box center [1345, 10] width 14 height 3
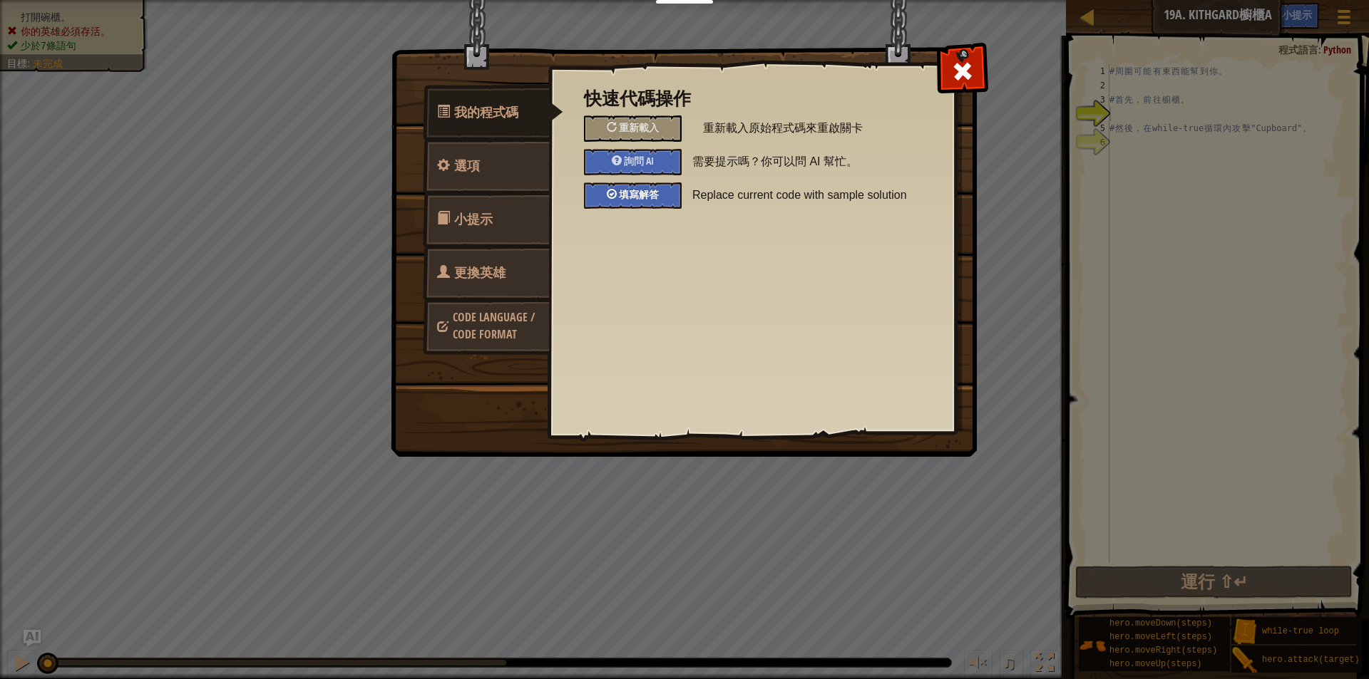
click at [659, 197] on div "填寫解答" at bounding box center [633, 196] width 98 height 26
